Goal: Transaction & Acquisition: Purchase product/service

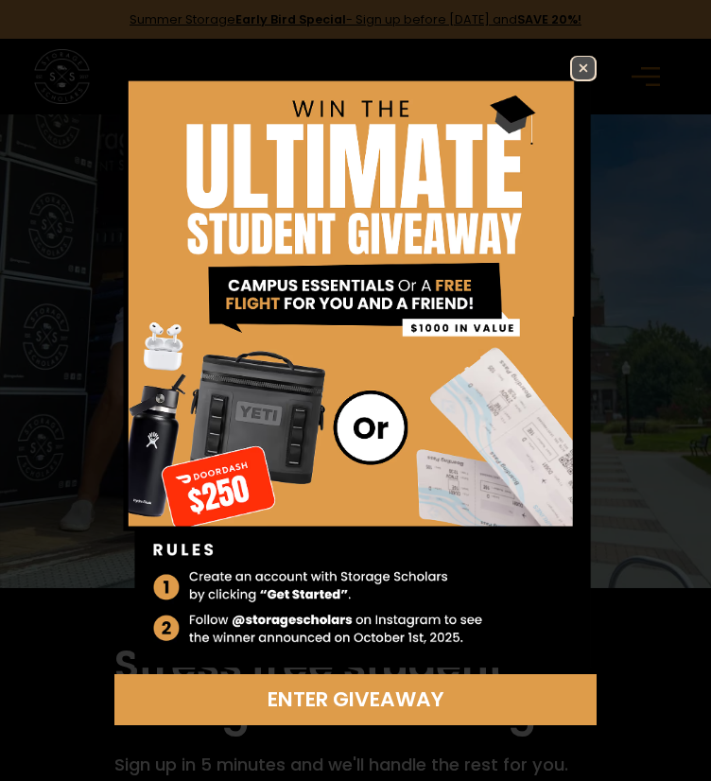
click at [585, 72] on img at bounding box center [583, 68] width 23 height 23
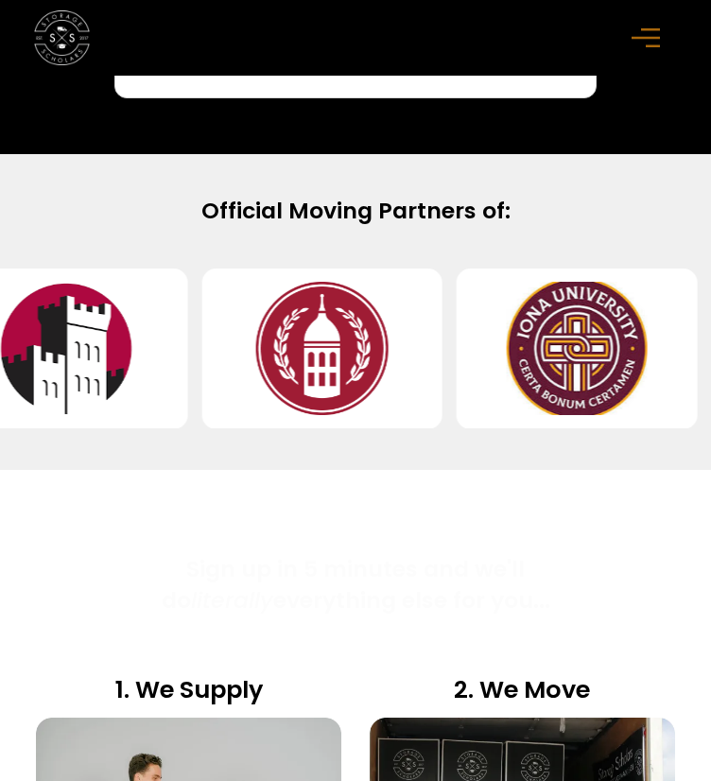
scroll to position [979, 0]
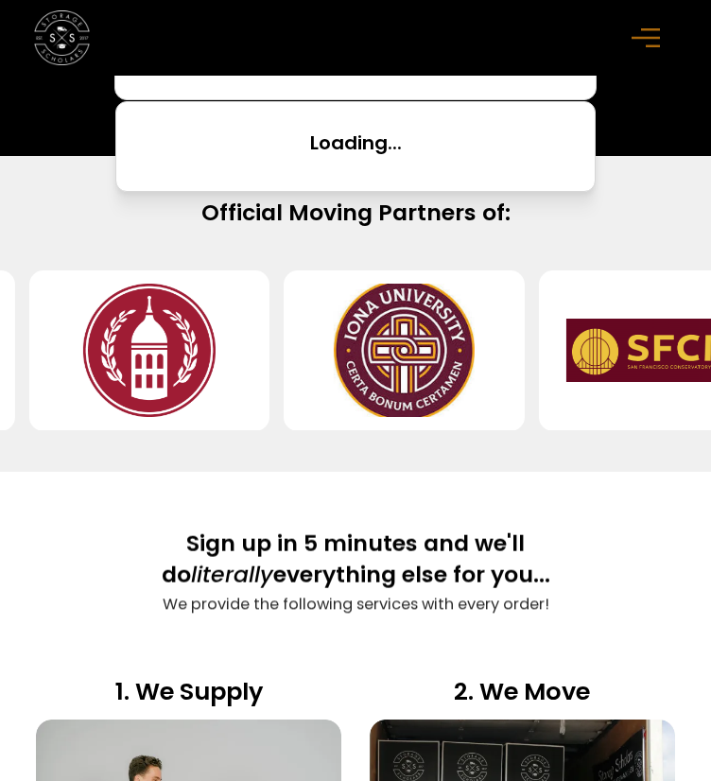
click at [373, 84] on input "search" at bounding box center [355, 68] width 442 height 32
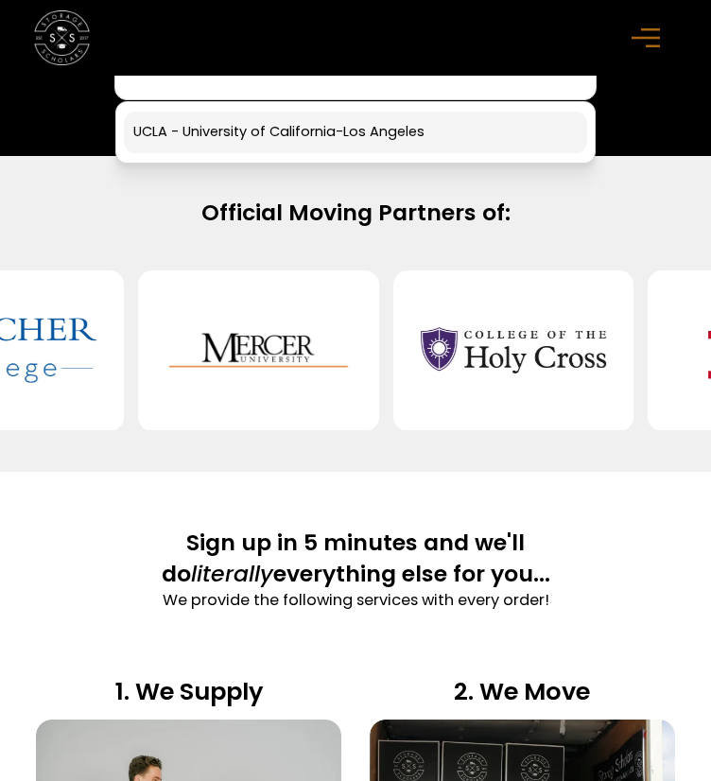
type input "****"
click at [350, 153] on link at bounding box center [355, 133] width 463 height 42
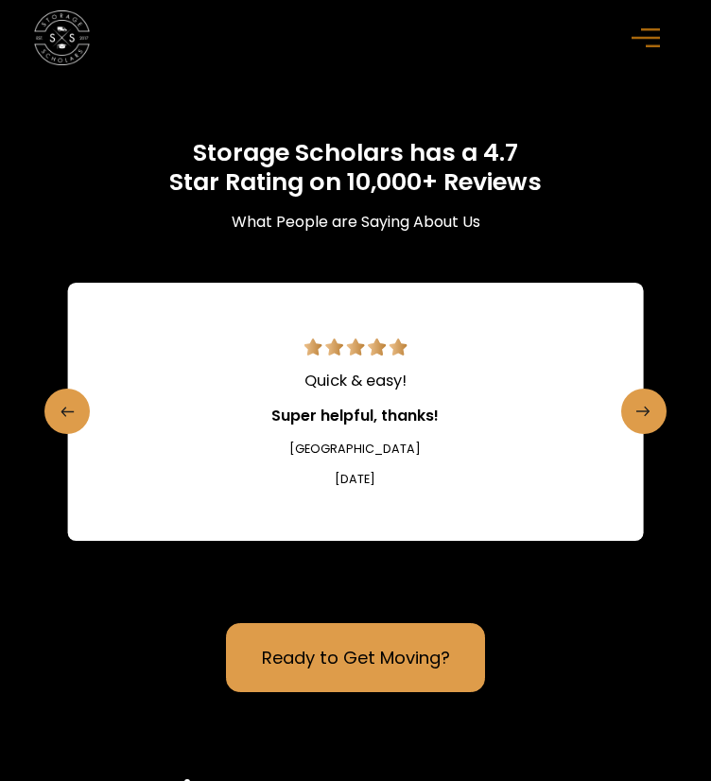
scroll to position [5502, 0]
